Goal: Find contact information: Find contact information

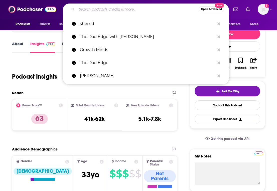
type input "The [PERSON_NAME] Wellbeing Show"
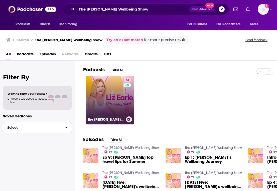
click at [110, 84] on link "72 The [PERSON_NAME] Wellbeing Show" at bounding box center [110, 100] width 49 height 49
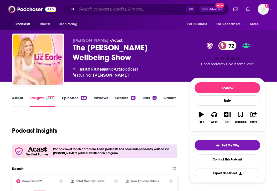
click at [135, 9] on input "Search podcasts, credits, & more..." at bounding box center [132, 9] width 110 height 8
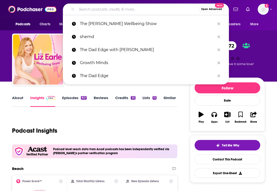
paste input "A Certain Age"
type input "A Certain Age"
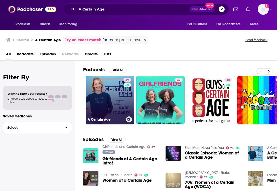
click at [108, 102] on link "49 A Certain Age" at bounding box center [110, 100] width 49 height 49
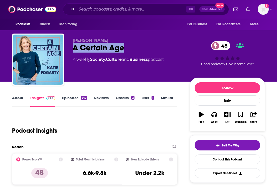
drag, startPoint x: 131, startPoint y: 46, endPoint x: 71, endPoint y: 46, distance: 59.9
click at [71, 46] on div "[PERSON_NAME] A Certain Age [DEMOGRAPHIC_DATA] A weekly Society , Culture and B…" at bounding box center [138, 61] width 253 height 54
copy h2 "A Certain Age"
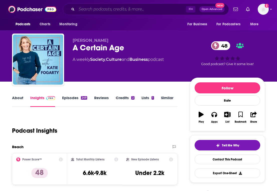
click at [152, 13] on input "Search podcasts, credits, & more..." at bounding box center [132, 9] width 110 height 8
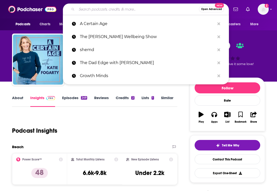
paste input "This is the Author"
type input "This is the Author"
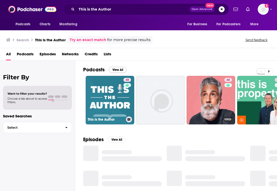
click at [103, 87] on link "48 This Is the Author" at bounding box center [110, 100] width 49 height 49
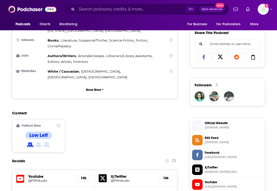
scroll to position [465, 0]
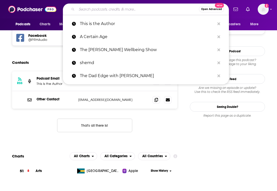
click at [110, 11] on input "Search podcasts, credits, & more..." at bounding box center [138, 9] width 122 height 8
paste input "Oldish"
type input "Oldish"
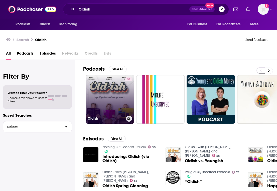
click at [116, 80] on link "53 Oldish" at bounding box center [110, 99] width 49 height 49
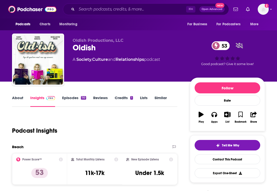
click at [90, 45] on div "Oldish 53" at bounding box center [127, 48] width 109 height 10
copy h2 "Oldish"
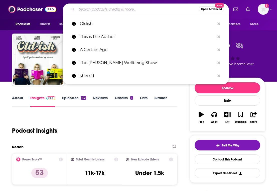
click at [132, 7] on input "Search podcasts, credits, & more..." at bounding box center [138, 9] width 122 height 8
paste input "A Day In Her Life"
type input "A Day In Her Life"
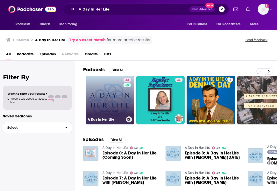
click at [98, 92] on link "42 A Day In Her Life" at bounding box center [110, 100] width 49 height 49
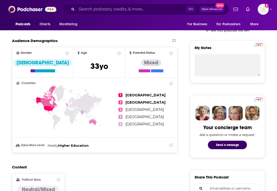
scroll to position [290, 0]
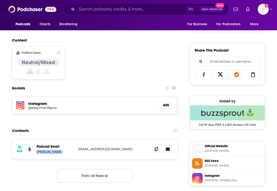
copy p "[PERSON_NAME]"
drag, startPoint x: 53, startPoint y: 154, endPoint x: 36, endPoint y: 153, distance: 17.4
click at [36, 153] on div "RSS Podcast Email [PERSON_NAME] [EMAIL_ADDRESS][DOMAIN_NAME] [EMAIL_ADDRESS][DO…" at bounding box center [94, 150] width 165 height 20
click at [150, 6] on input "Search podcasts, credits, & more..." at bounding box center [132, 9] width 110 height 8
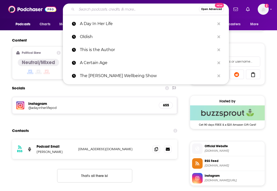
paste input "Parenting Understood"
type input "Parenting Understood"
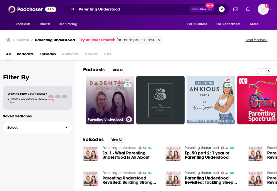
click at [109, 91] on link "41 Parenting Understood" at bounding box center [110, 100] width 49 height 49
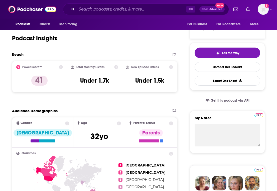
scroll to position [94, 0]
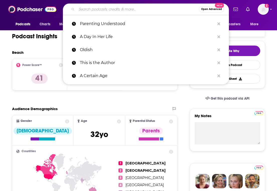
click at [131, 12] on input "Search podcasts, credits, & more..." at bounding box center [138, 9] width 122 height 8
paste input "The Woman of Wellness Podcast"
type input "The Woman of Wellness Podcast"
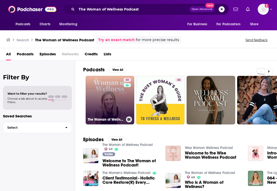
click at [99, 104] on link "40 The Woman of Wellness Podcast" at bounding box center [110, 100] width 49 height 49
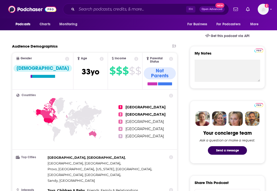
scroll to position [310, 0]
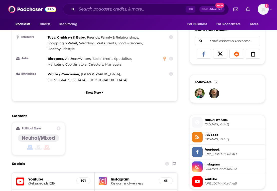
click at [120, 182] on h5 "@awomanofwellness" at bounding box center [133, 184] width 44 height 4
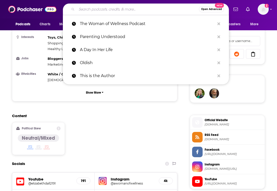
click at [152, 10] on input "Search podcasts, credits, & more..." at bounding box center [138, 9] width 122 height 8
paste input "Coming in Hot"
type input "Coming in Hot"
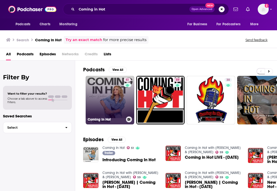
click at [112, 97] on link "51 Coming In Hot" at bounding box center [110, 100] width 49 height 49
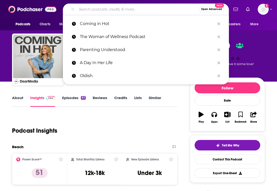
click at [138, 11] on input "Search podcasts, credits, & more..." at bounding box center [138, 9] width 122 height 8
paste input "Wake Up with [PERSON_NAME]"
type input "Wake Up with [PERSON_NAME]"
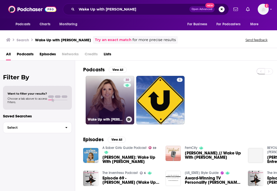
click at [110, 82] on link "30 Wake Up with [PERSON_NAME]" at bounding box center [110, 100] width 49 height 49
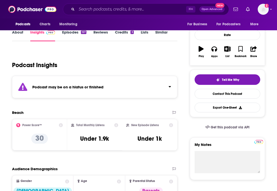
scroll to position [171, 0]
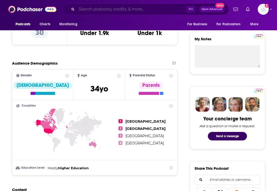
click at [137, 11] on input "Search podcasts, credits, & more..." at bounding box center [132, 9] width 110 height 8
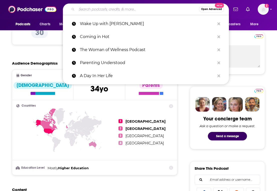
paste input "The Pause Pod"
type input "The Pause Pod"
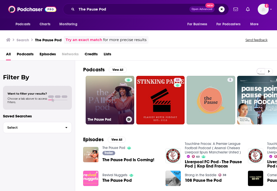
click at [102, 105] on link "The Pause Pod" at bounding box center [110, 100] width 49 height 49
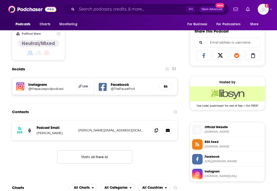
scroll to position [316, 0]
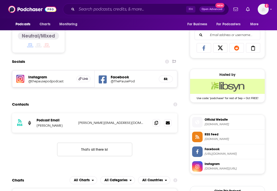
click at [50, 82] on h5 "@thepausepodpodcast" at bounding box center [50, 81] width 44 height 4
click at [142, 7] on input "Search podcasts, credits, & more..." at bounding box center [132, 9] width 110 height 8
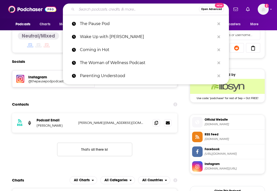
paste input "To Your Health"
type input "To Your Health"
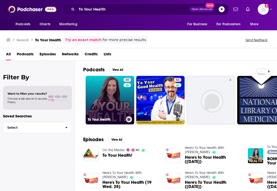
click at [110, 91] on link "45 To Your Health" at bounding box center [110, 100] width 49 height 49
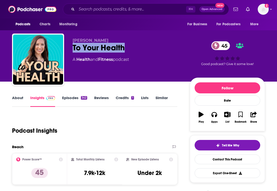
drag, startPoint x: 130, startPoint y: 51, endPoint x: 65, endPoint y: 49, distance: 65.4
click at [65, 49] on div "[PERSON_NAME] To Your Health 45 A Health and Fitness podcast 45 Good podcast? G…" at bounding box center [138, 61] width 253 height 54
copy h2 "To Your Health"
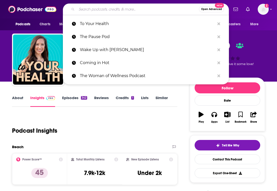
click at [148, 10] on input "Search podcasts, credits, & more..." at bounding box center [138, 9] width 122 height 8
paste input "Pleasure in the Pause"
type input "Pleasure in the Pause"
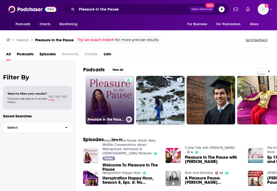
click at [103, 106] on link "Pleasure In The Pause: Smart, Sexy Midlife Conversations about Menopause, Hormo…" at bounding box center [110, 100] width 49 height 49
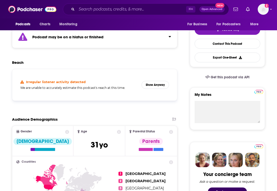
scroll to position [114, 0]
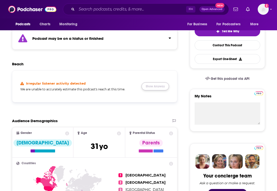
click at [148, 88] on button "Show Anyway" at bounding box center [156, 86] width 28 height 8
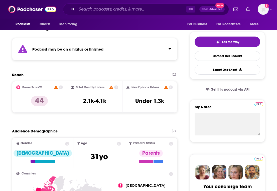
scroll to position [0, 0]
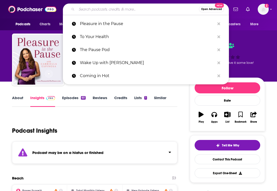
click at [152, 9] on input "Search podcasts, credits, & more..." at bounding box center [138, 9] width 122 height 8
paste input "The Perinatal Podcast"
type input "The Perinatal Podcast"
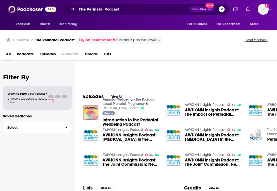
scroll to position [51, 0]
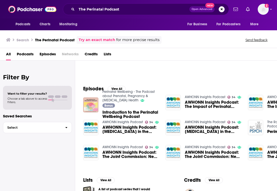
click at [94, 106] on img "Introduction to the Perinatal Wellbeing Podcast" at bounding box center [90, 104] width 15 height 15
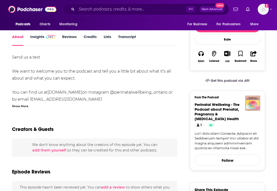
scroll to position [77, 0]
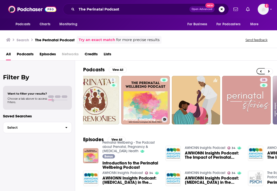
scroll to position [0, 266]
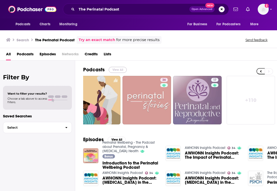
click at [114, 72] on button "View All" at bounding box center [118, 70] width 18 height 6
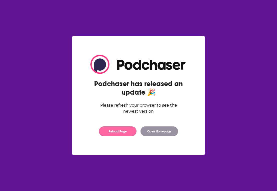
click at [122, 132] on button "Reload Page" at bounding box center [118, 132] width 38 height 10
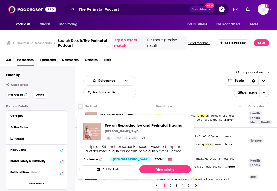
scroll to position [266, 0]
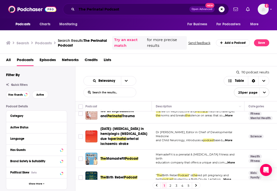
click at [152, 11] on input "The Perinatal Podcast" at bounding box center [133, 9] width 113 height 8
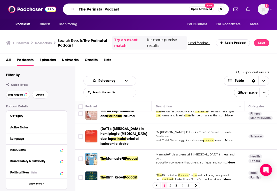
click at [152, 11] on input "The Perinatal Podcast" at bounding box center [133, 9] width 112 height 8
paste input "Under the Sisterhood"
type input "Under the Sisterhood"
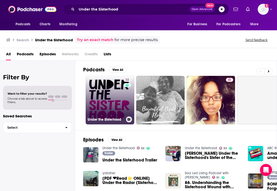
click at [108, 95] on link "32 Under the Sisterhood" at bounding box center [110, 100] width 49 height 49
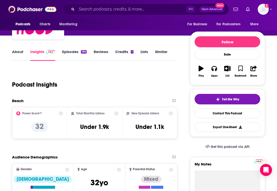
scroll to position [75, 0]
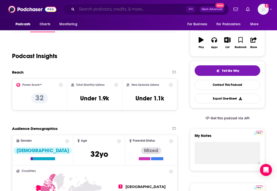
click at [154, 6] on input "Search podcasts, credits, & more..." at bounding box center [132, 9] width 110 height 8
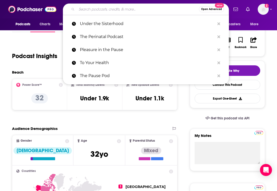
paste input "Bucket List Careers"
type input "Bucket List Careers"
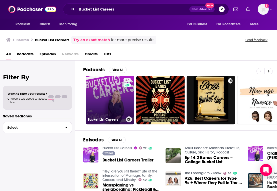
click at [115, 98] on link "27 Bucket List Careers" at bounding box center [110, 100] width 49 height 49
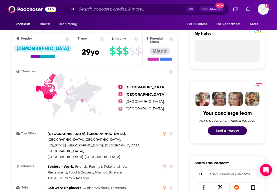
scroll to position [177, 0]
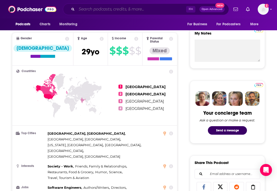
click at [148, 13] on input "Search podcasts, credits, & more..." at bounding box center [132, 9] width 110 height 8
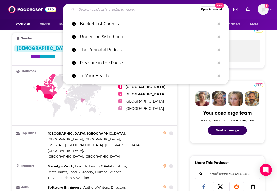
paste input "Uncorking a Story"
type input "Uncorking a Story"
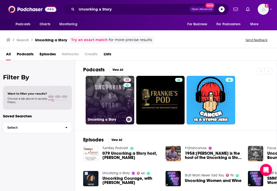
click at [101, 79] on link "42 Uncorking a Story" at bounding box center [110, 100] width 49 height 49
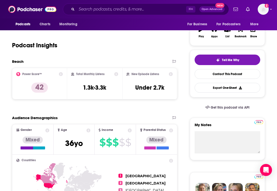
scroll to position [86, 0]
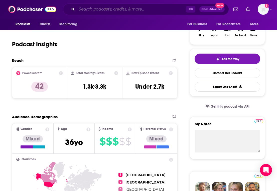
click at [147, 8] on input "Search podcasts, credits, & more..." at bounding box center [132, 9] width 110 height 8
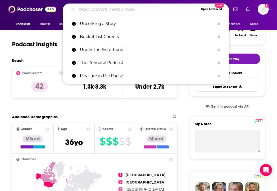
paste input "Stressed But Well Dressed hosted by Dahlia Stroud"
type input "Stressed But Well Dressed hosted by Dahlia Stroud"
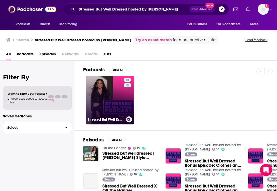
click at [112, 101] on link "16 Stressed But Well Dressed hosted by Dahlia Stroud" at bounding box center [110, 100] width 49 height 49
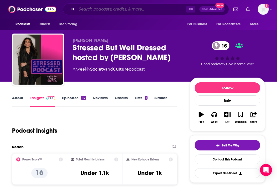
click at [133, 11] on input "Search podcasts, credits, & more..." at bounding box center [132, 9] width 110 height 8
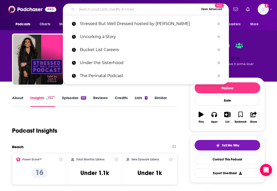
paste input "WANTcast: The Women Against Negative Talk Podcast"
type input "WANTcast: The Women Against Negative Talk Podcast"
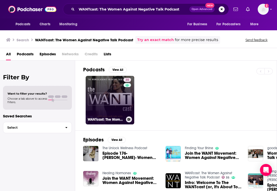
click at [103, 100] on link "35 WANTcast: The Women Against Negative Talk Podcast" at bounding box center [110, 100] width 49 height 49
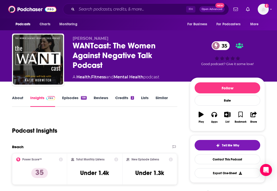
scroll to position [9, 0]
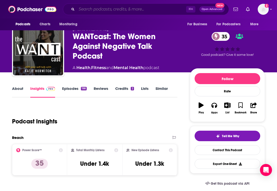
click at [154, 9] on input "Search podcasts, credits, & more..." at bounding box center [132, 9] width 110 height 8
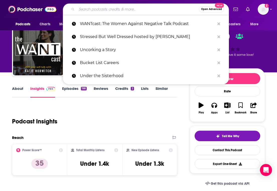
paste input "Postpartum Better"
type input "Postpartum Better"
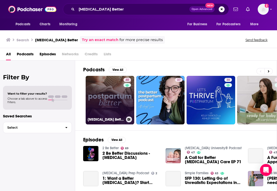
click at [96, 100] on link "40 Postpartum Better | Postpartum Recovery, Sleep Support, Breastfeeding, FTM, …" at bounding box center [110, 100] width 49 height 49
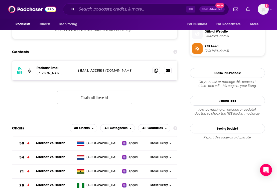
scroll to position [366, 0]
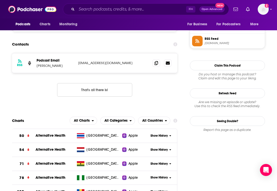
click at [156, 5] on div "⌘ K Open Advanced New" at bounding box center [146, 10] width 166 height 12
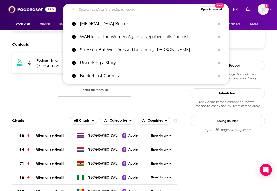
click at [151, 10] on input "Search podcasts, credits, & more..." at bounding box center [138, 9] width 122 height 8
paste input "The Conversation with Amanda de Cadenet"
type input "The Conversation with Amanda de Cadenet"
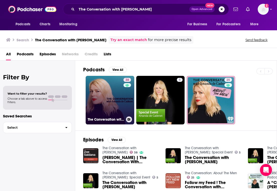
click at [121, 105] on link "38 The Conversation with Amanda de Cadenet" at bounding box center [110, 100] width 49 height 49
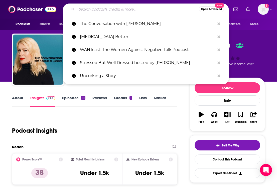
click at [153, 8] on input "Search podcasts, credits, & more..." at bounding box center [138, 9] width 122 height 8
paste input "Perimenopause WTF?"
type input "Perimenopause WTF?"
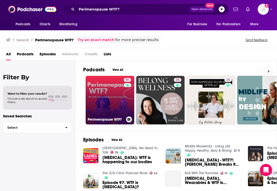
click at [99, 99] on link "51 Perimenopause WTF?" at bounding box center [110, 100] width 49 height 49
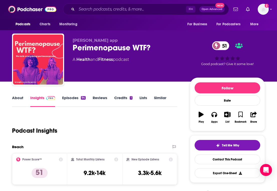
click at [104, 46] on div "Perimenopause WTF? 51" at bounding box center [127, 48] width 109 height 10
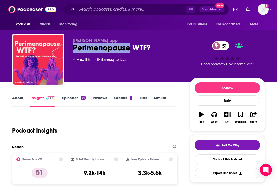
click at [104, 46] on div "Perimenopause WTF? 51" at bounding box center [127, 48] width 109 height 10
copy div "Perimenopause WTF? 51"
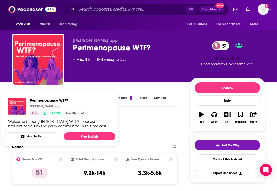
click at [137, 64] on div "perry app Perimenopause WTF? 51 A Health and Fitness podcast" at bounding box center [127, 58] width 109 height 40
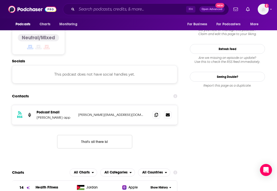
scroll to position [413, 0]
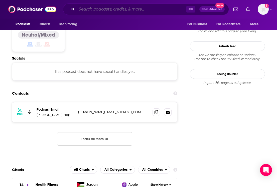
click at [163, 8] on input "Search podcasts, credits, & more..." at bounding box center [132, 9] width 110 height 8
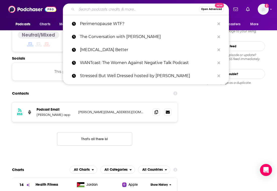
paste input "Modern Wisdom"
type input "Modern Wisdom"
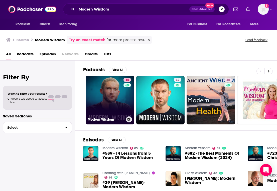
click at [114, 92] on link "85 Modern Wisdom" at bounding box center [110, 100] width 49 height 49
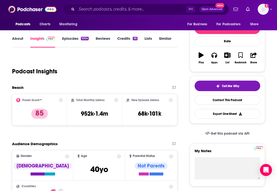
scroll to position [49, 0]
